Goal: Task Accomplishment & Management: Manage account settings

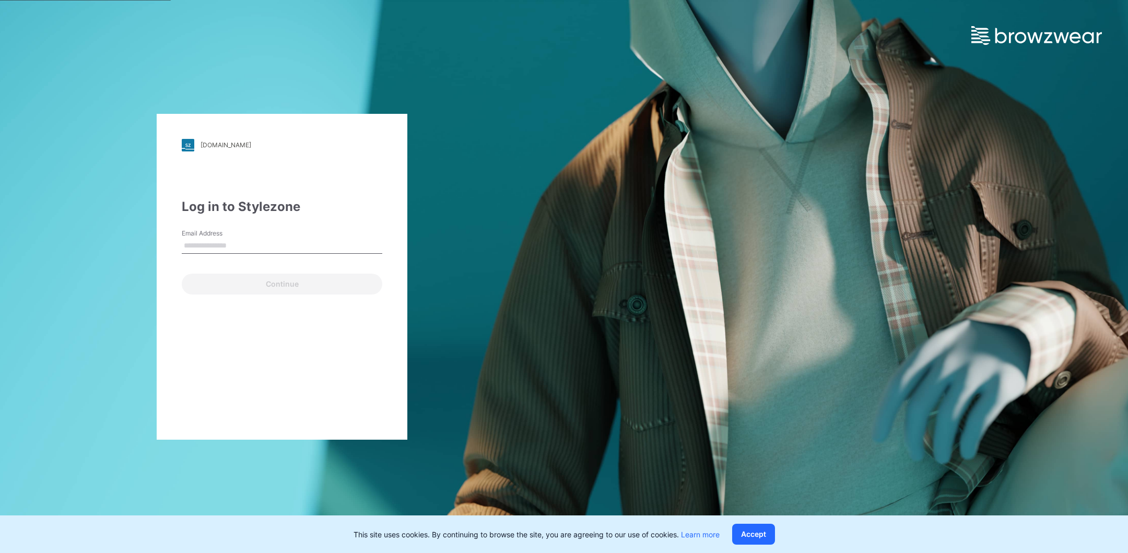
click at [387, 206] on div "[DOMAIN_NAME] Loading... Log in to Stylezone Email Address Continue" at bounding box center [282, 277] width 251 height 326
click at [329, 254] on div "Email is required" at bounding box center [282, 258] width 200 height 9
click at [329, 238] on input "Email Address" at bounding box center [282, 246] width 200 height 16
type input "**********"
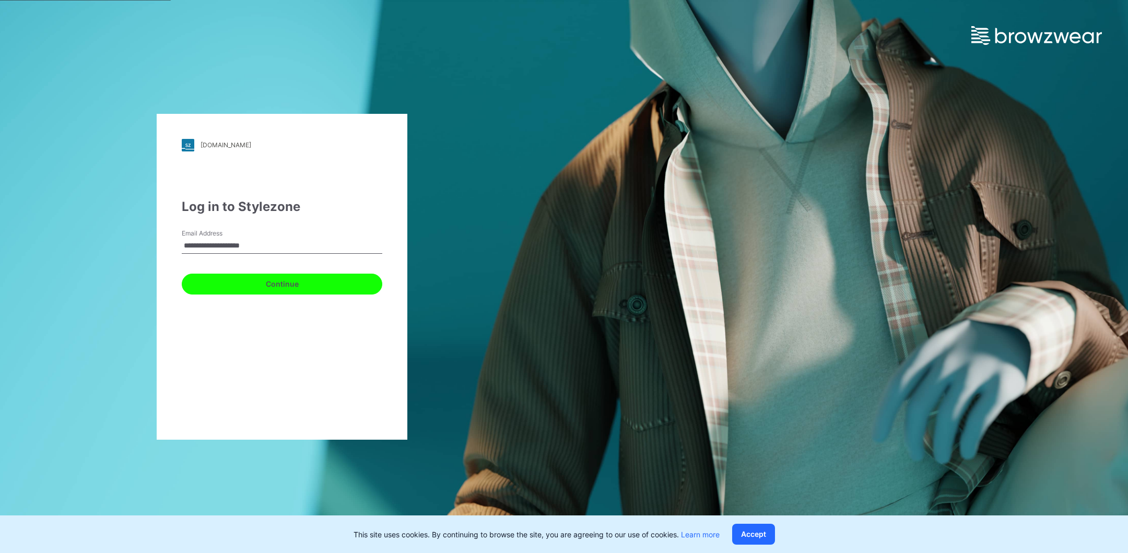
click at [311, 282] on button "Continue" at bounding box center [282, 284] width 200 height 21
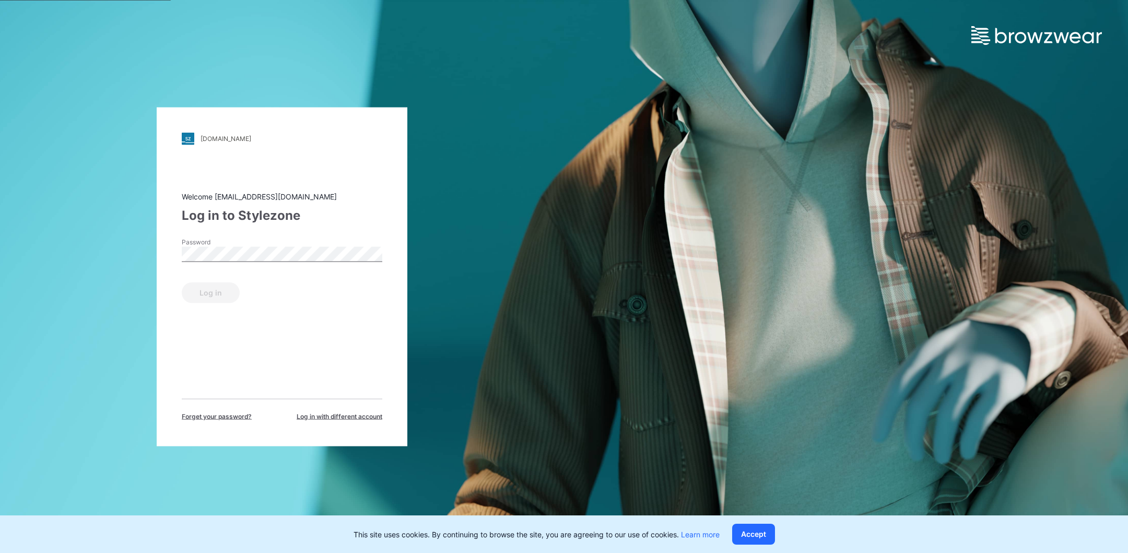
click at [289, 267] on div "Password" at bounding box center [282, 252] width 200 height 31
click at [289, 264] on div "Password" at bounding box center [282, 252] width 200 height 31
click at [217, 290] on button "Log in" at bounding box center [211, 292] width 58 height 21
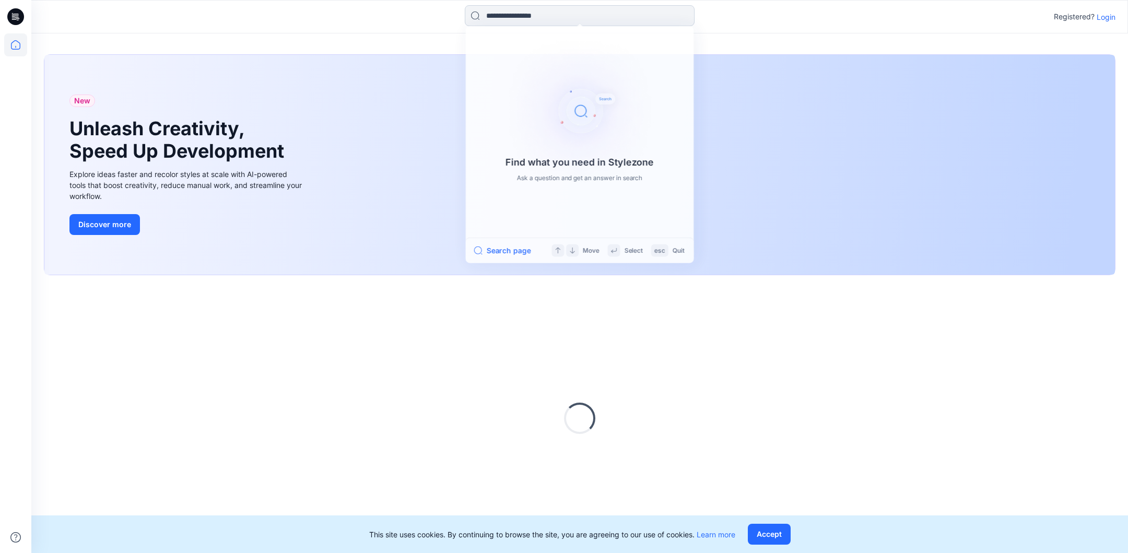
click at [506, 5] on input at bounding box center [580, 15] width 230 height 21
type input "*****"
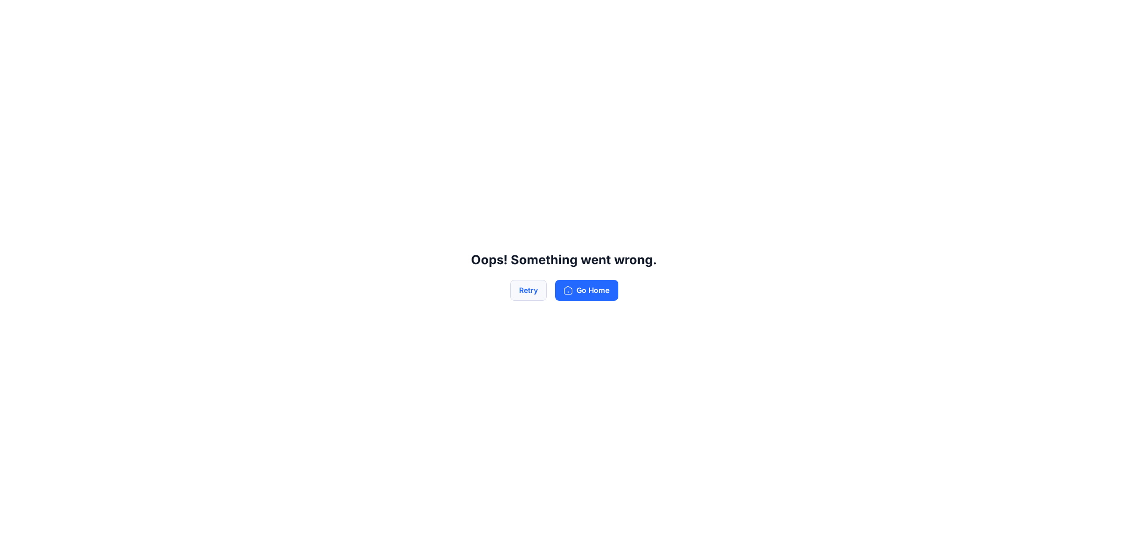
click at [537, 282] on button "Retry" at bounding box center [528, 290] width 37 height 21
click at [533, 289] on button "Retry" at bounding box center [528, 290] width 37 height 21
click at [575, 298] on button "Go Home" at bounding box center [586, 290] width 63 height 21
click at [531, 288] on button "Retry" at bounding box center [528, 290] width 37 height 21
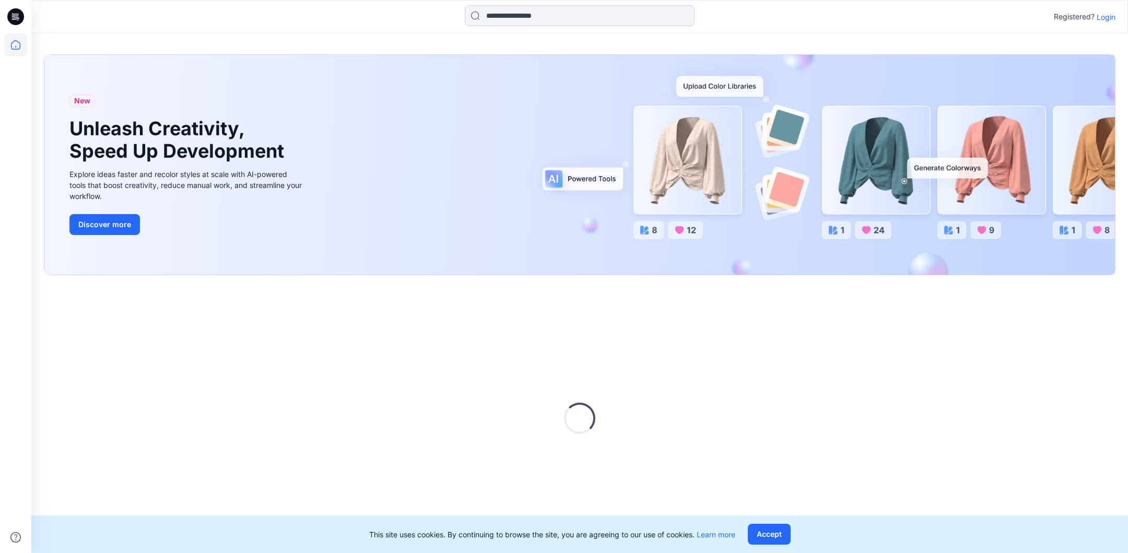
click at [576, 13] on input at bounding box center [580, 15] width 230 height 21
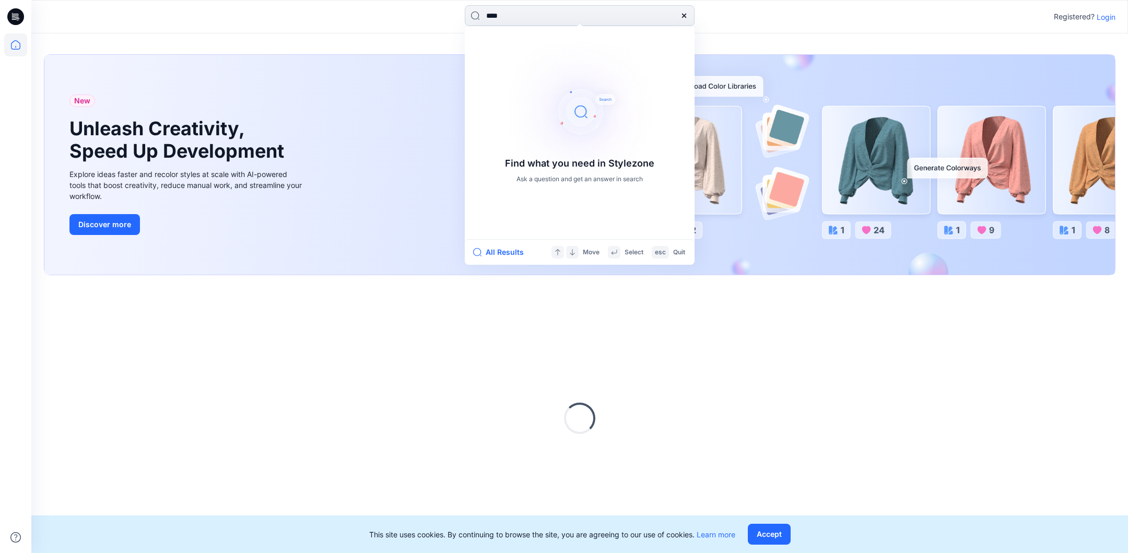
type input "*****"
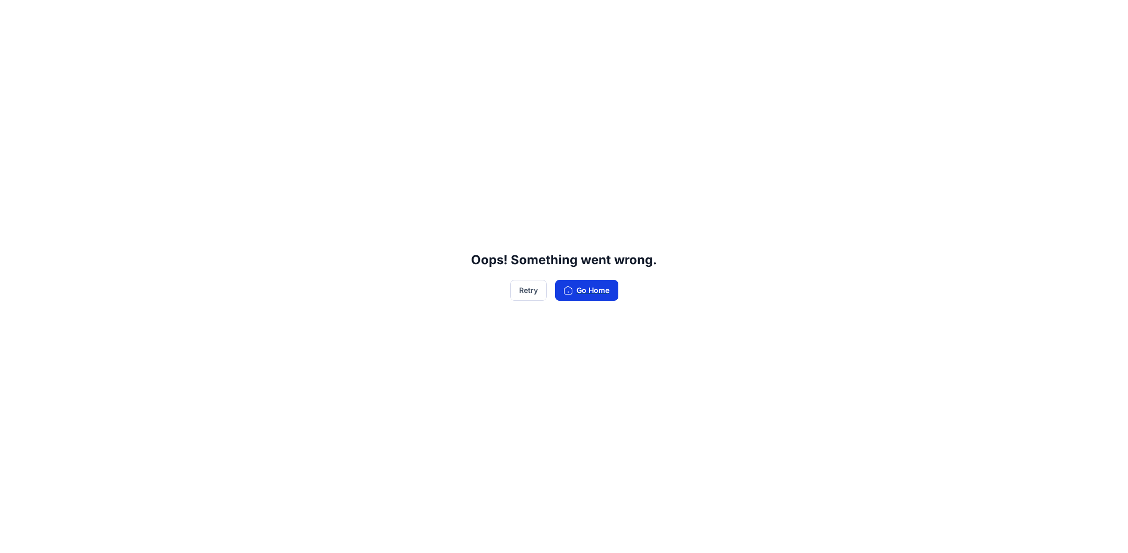
click at [600, 295] on button "Go Home" at bounding box center [586, 290] width 63 height 21
click at [607, 292] on button "Go Home" at bounding box center [586, 290] width 63 height 21
